Goal: Complete application form

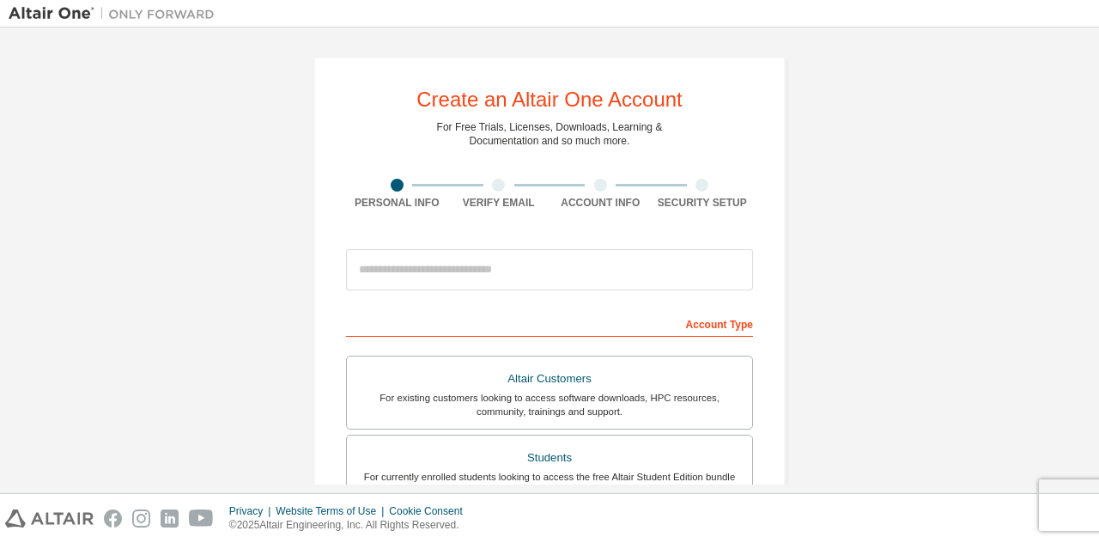
scroll to position [218, 0]
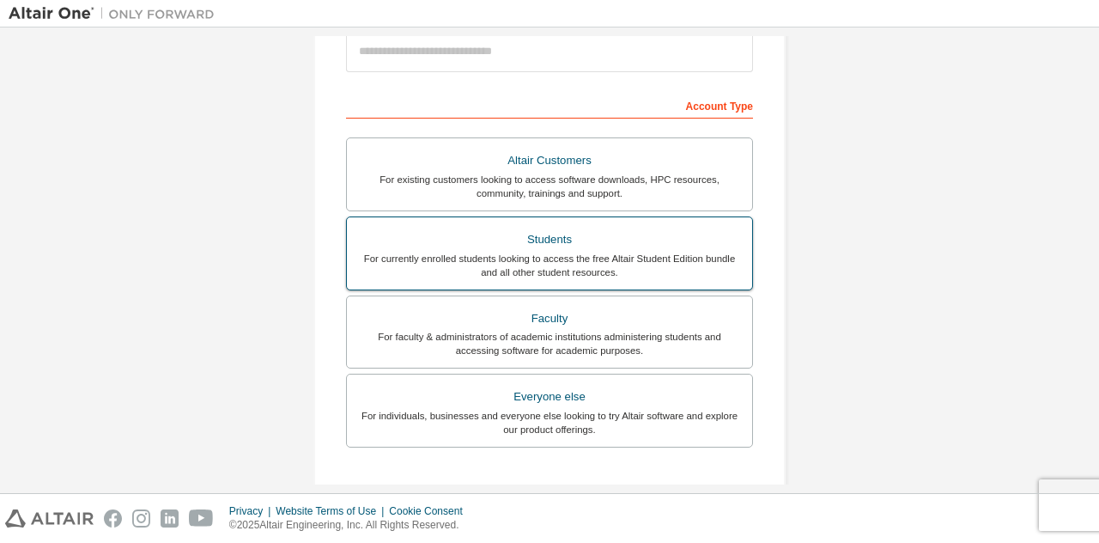
click at [575, 248] on div "Students" at bounding box center [549, 240] width 385 height 24
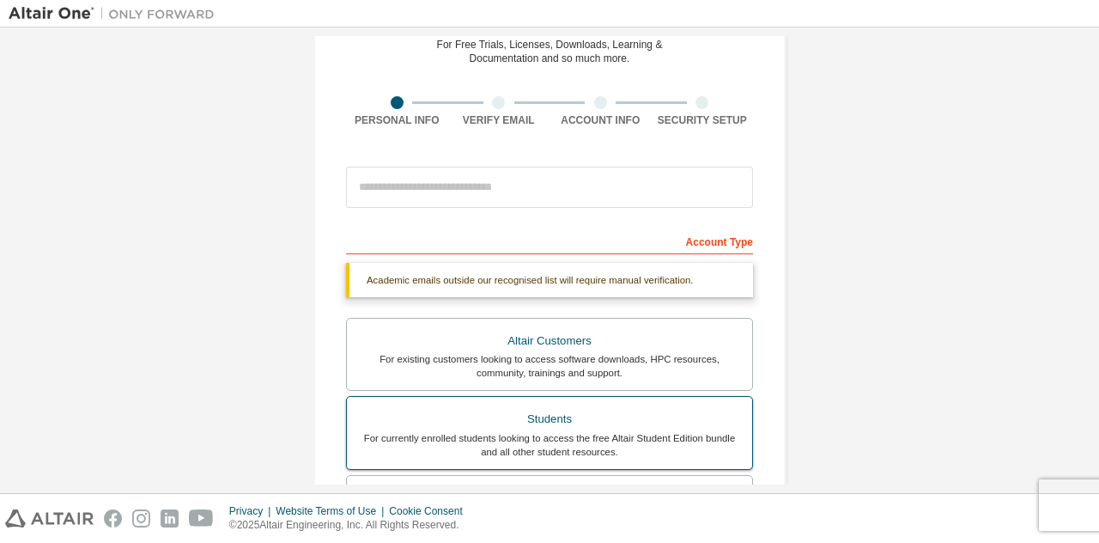
scroll to position [78, 0]
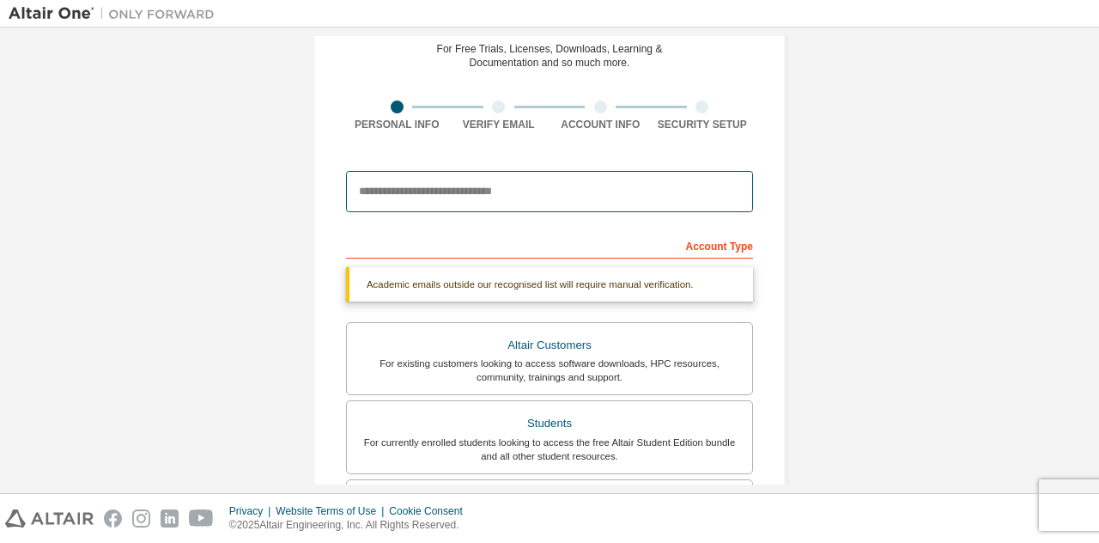
click at [491, 197] on input "email" at bounding box center [549, 191] width 407 height 41
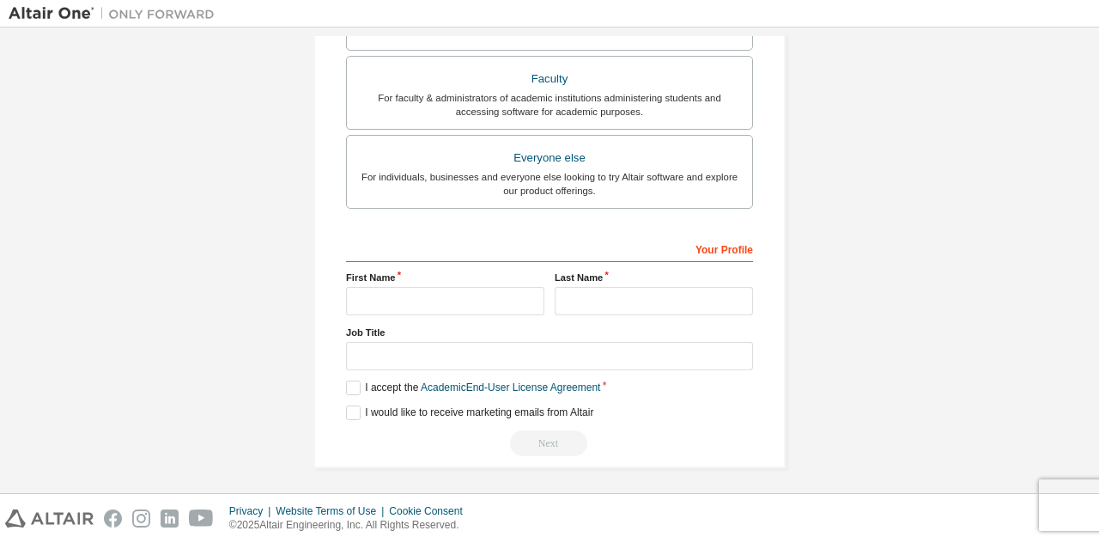
scroll to position [501, 0]
type input "**********"
click at [446, 293] on input "text" at bounding box center [445, 301] width 198 height 28
type input "*******"
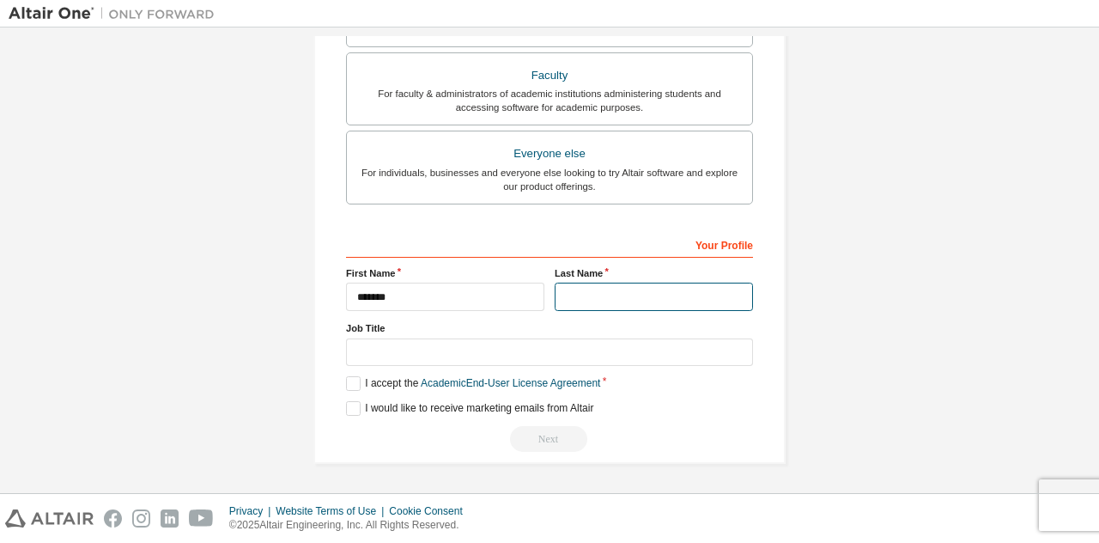
scroll to position [457, 0]
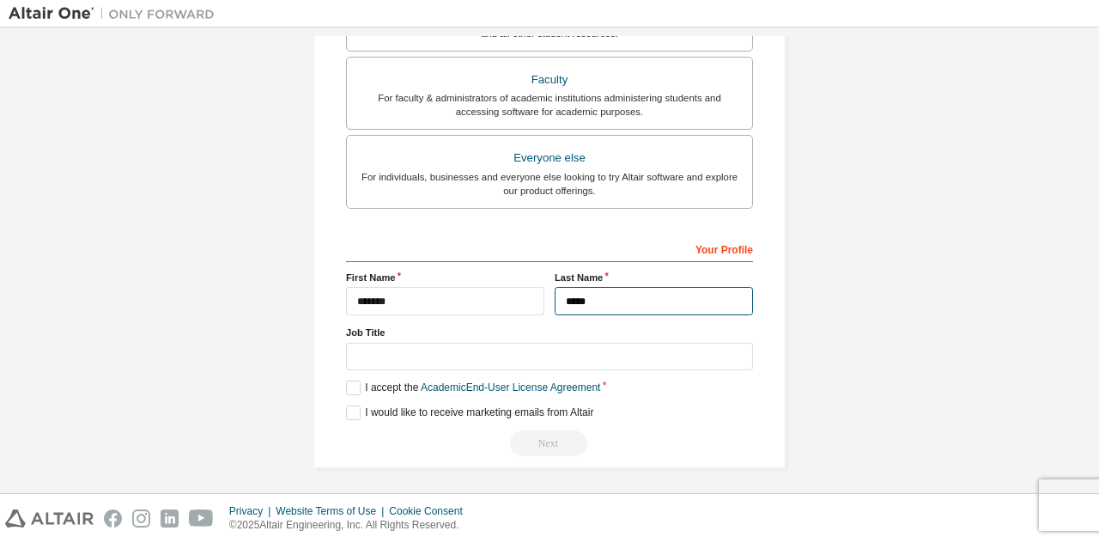
type input "*****"
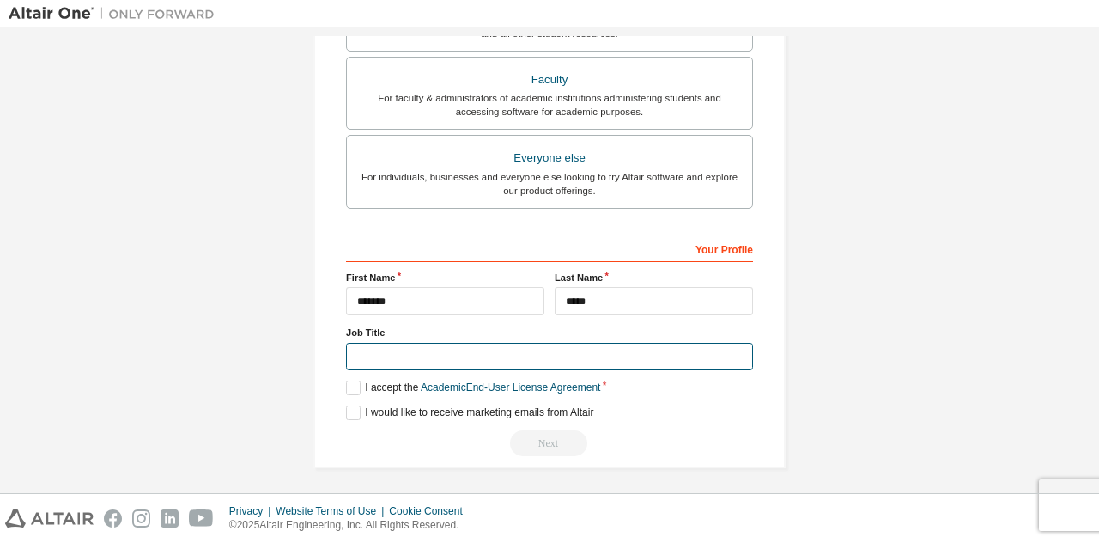
click at [476, 354] on input "text" at bounding box center [549, 357] width 407 height 28
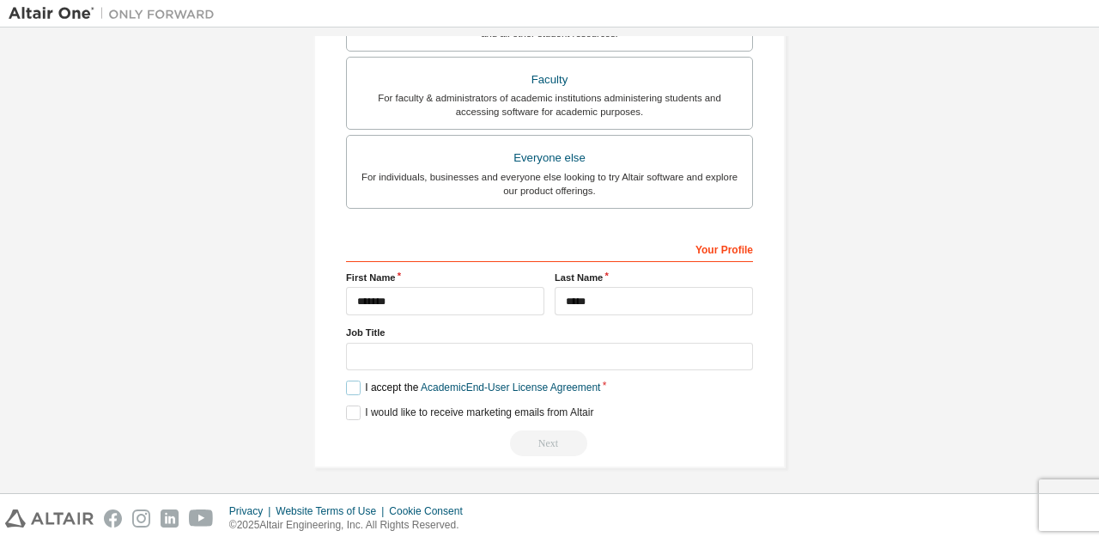
click at [352, 383] on label "I accept the Academic End-User License Agreement" at bounding box center [473, 387] width 254 height 15
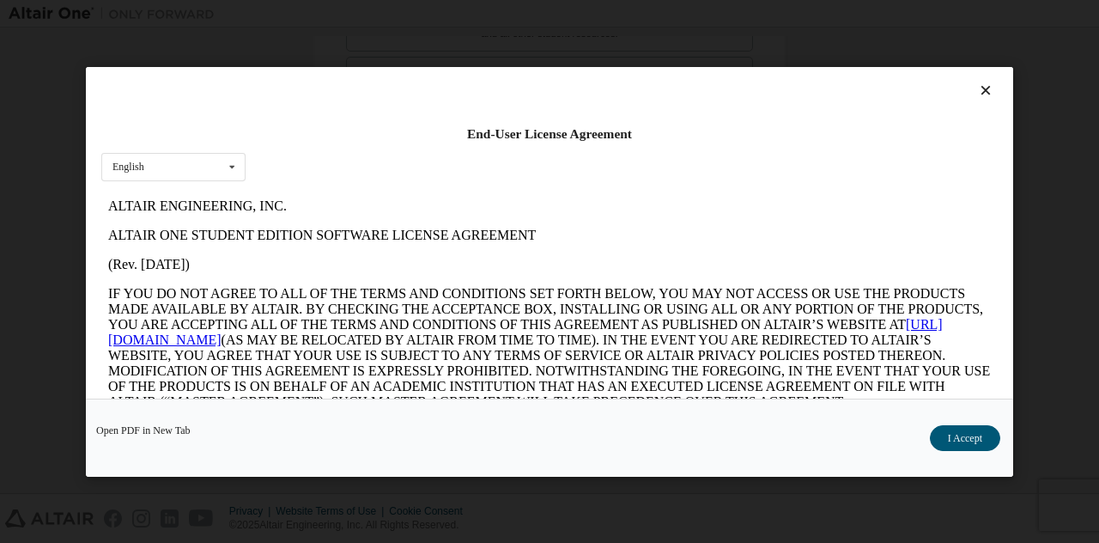
scroll to position [0, 0]
click at [941, 445] on button "I Accept" at bounding box center [965, 437] width 70 height 26
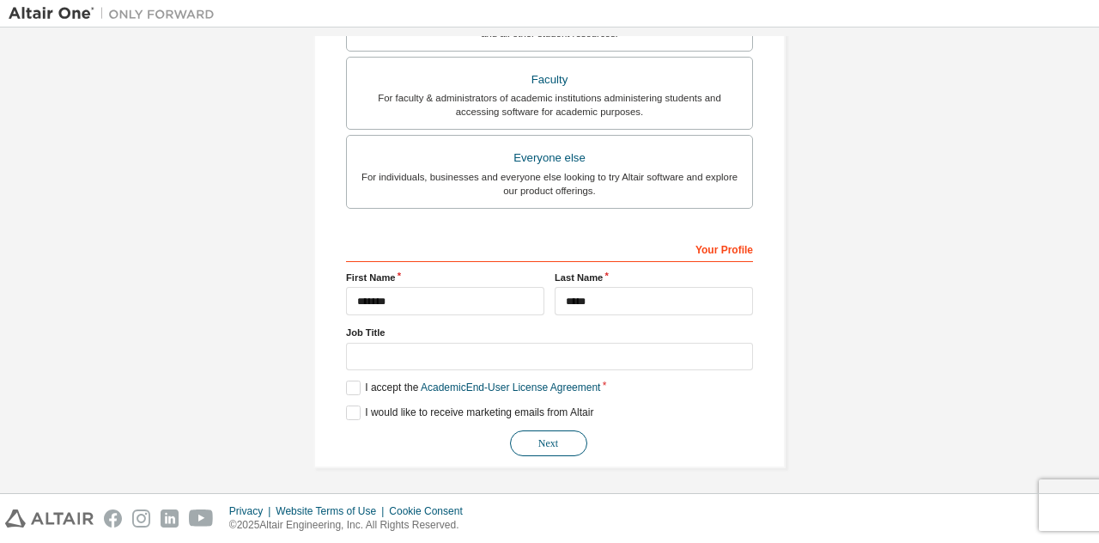
click at [566, 434] on button "Next" at bounding box center [548, 443] width 77 height 26
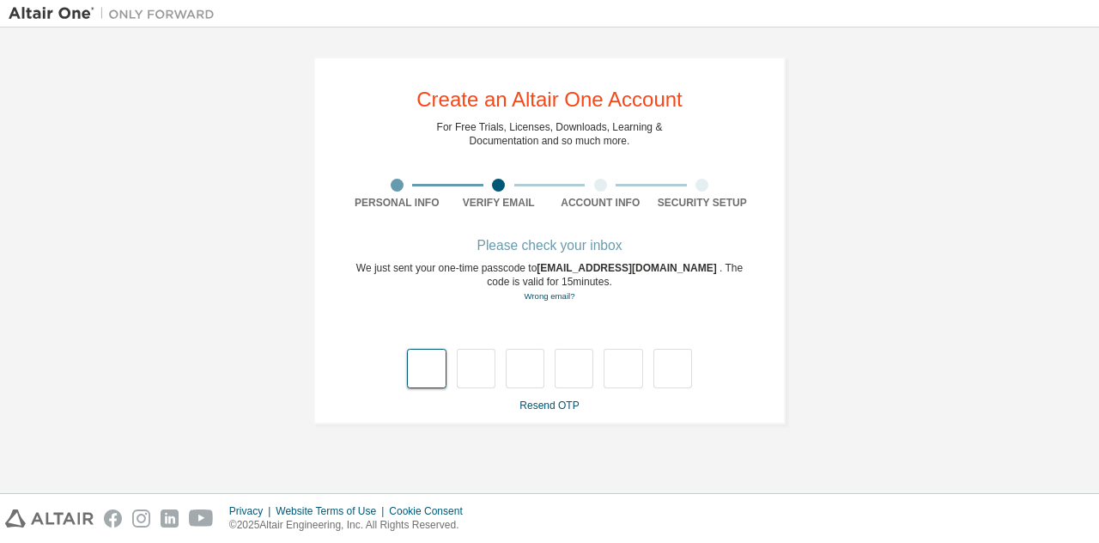
type input "*"
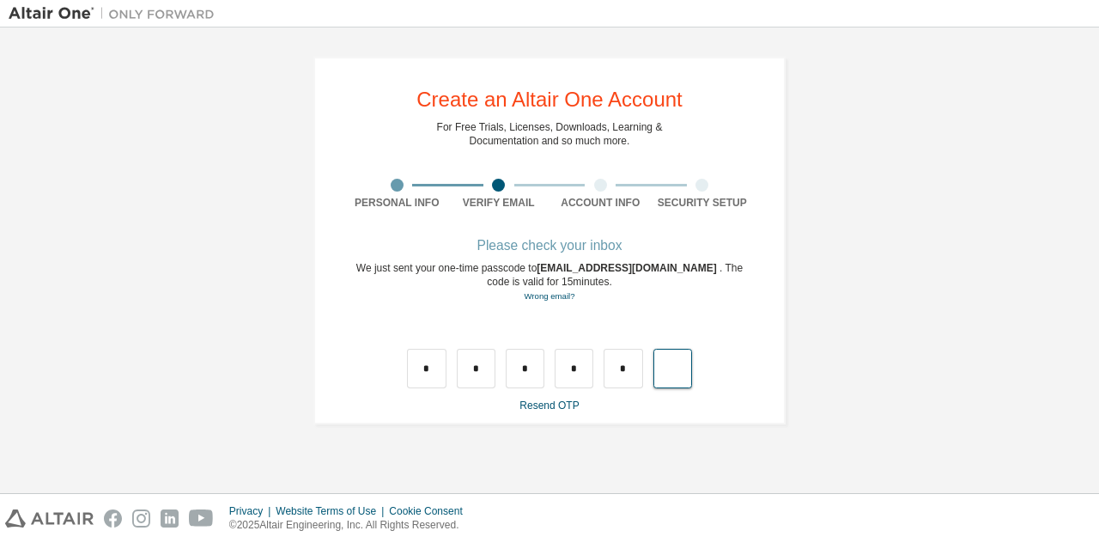
type input "*"
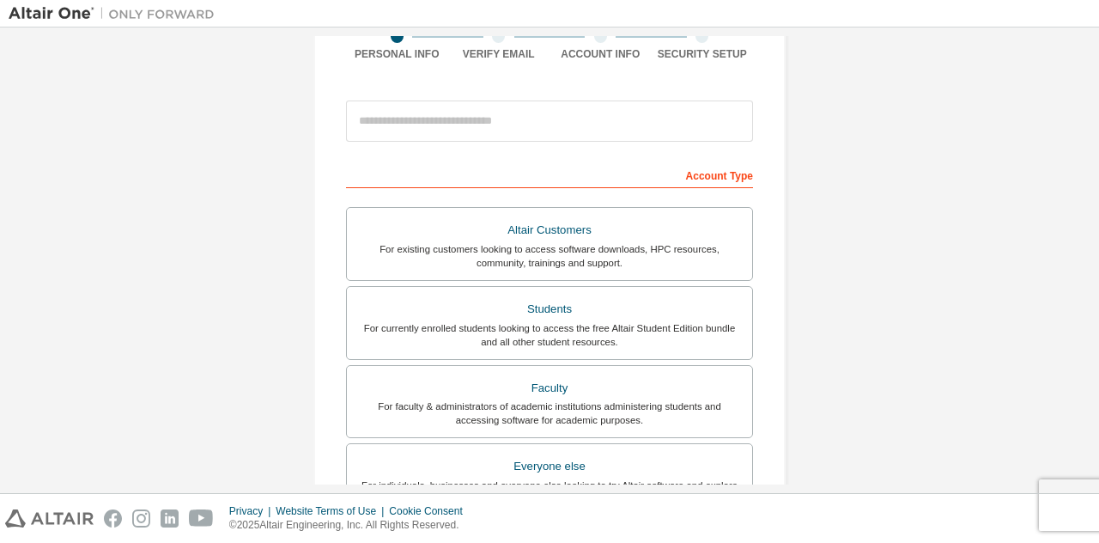
scroll to position [186, 0]
